Goal: Task Accomplishment & Management: Manage account settings

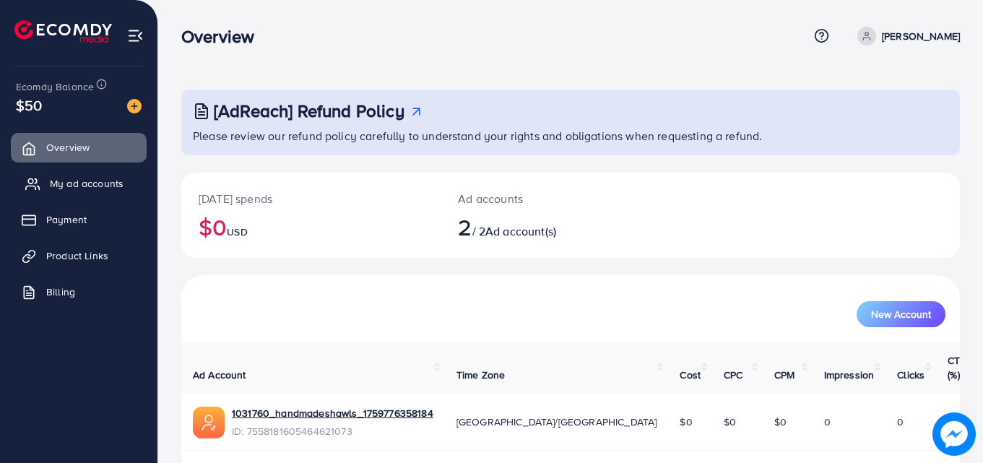
click at [114, 177] on span "My ad accounts" at bounding box center [87, 183] width 74 height 14
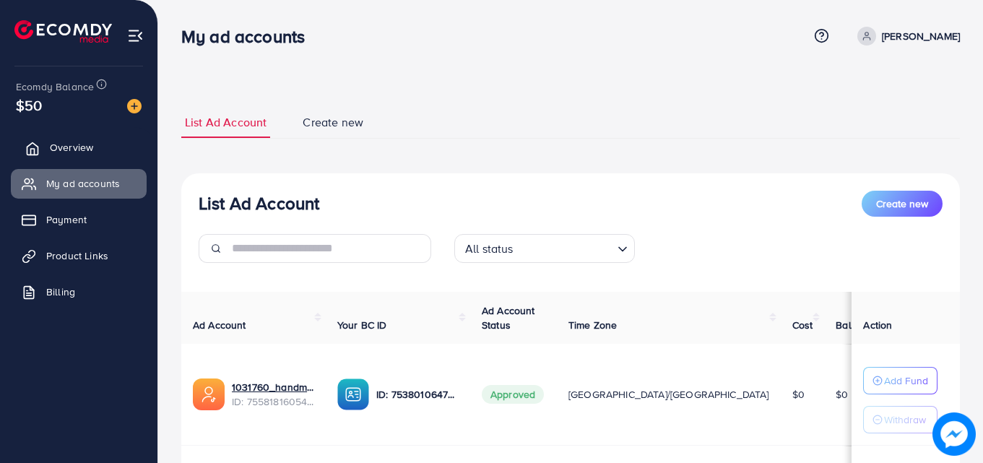
click at [111, 133] on link "Overview" at bounding box center [79, 147] width 136 height 29
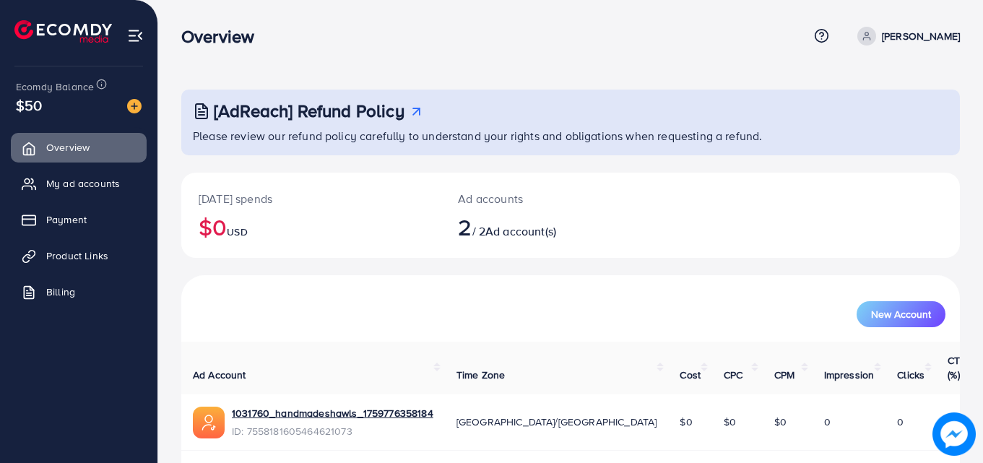
scroll to position [91, 0]
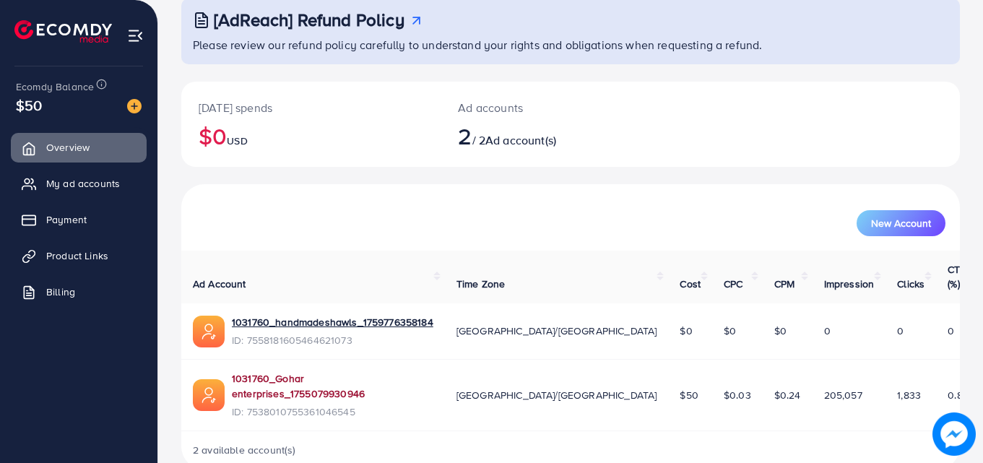
click at [380, 371] on link "1031760_Gohar enterprises_1755079930946" at bounding box center [333, 386] width 202 height 30
click at [82, 190] on span "My ad accounts" at bounding box center [87, 183] width 74 height 14
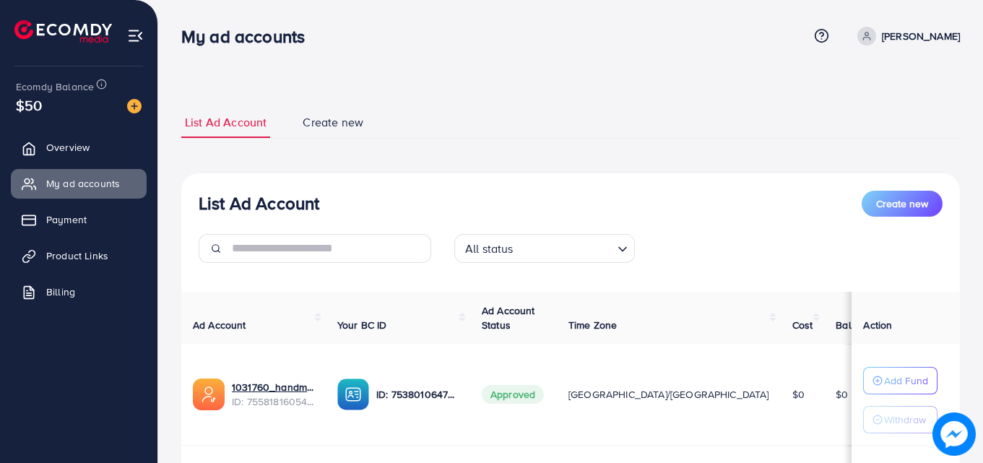
click at [99, 167] on ul "Overview My ad accounts Payment Product Links Billing" at bounding box center [79, 224] width 158 height 194
click at [101, 155] on link "Overview" at bounding box center [79, 147] width 136 height 29
